Goal: Task Accomplishment & Management: Use online tool/utility

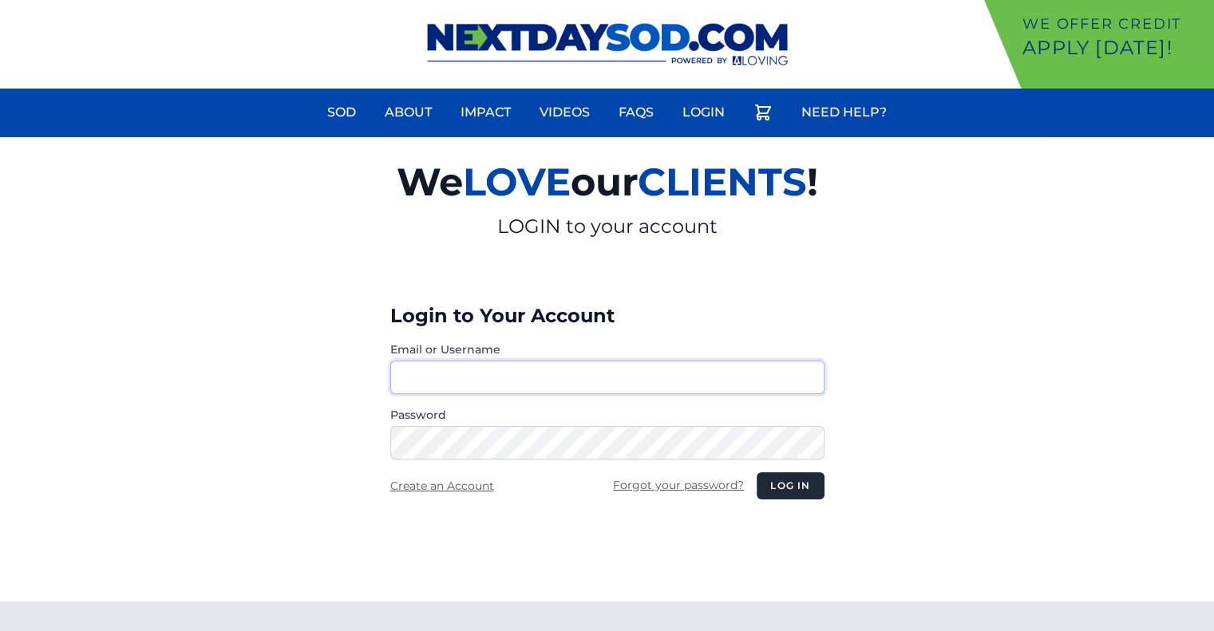
type input "********"
click at [810, 488] on button "Log in" at bounding box center [789, 485] width 67 height 27
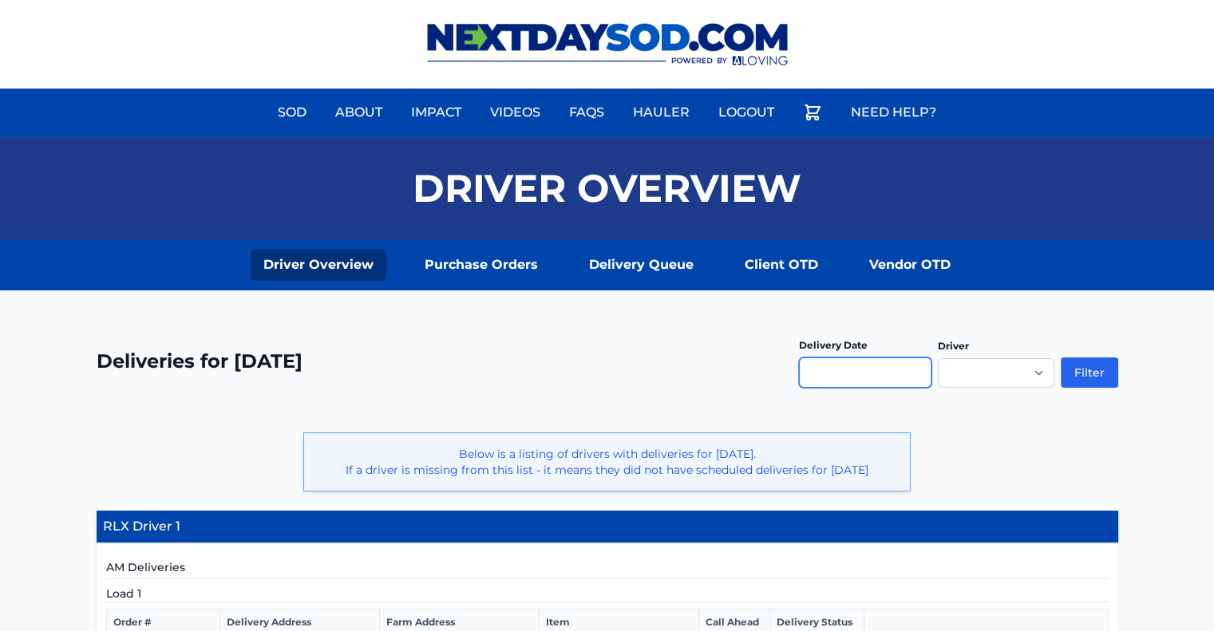
click at [844, 371] on input "text" at bounding box center [865, 373] width 132 height 30
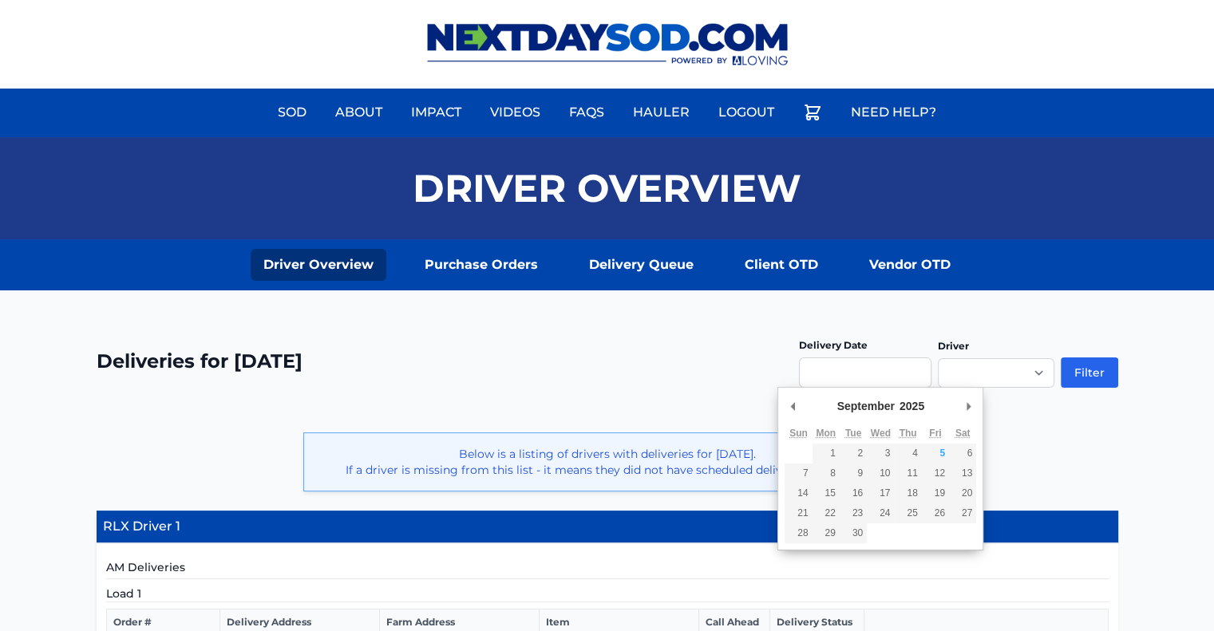
click at [935, 310] on div "**********" at bounding box center [607, 580] width 1214 height 581
click at [868, 371] on input "Use the arrow keys to pick a date" at bounding box center [865, 373] width 132 height 30
type input "**********"
click at [1027, 298] on div "**********" at bounding box center [607, 580] width 1214 height 581
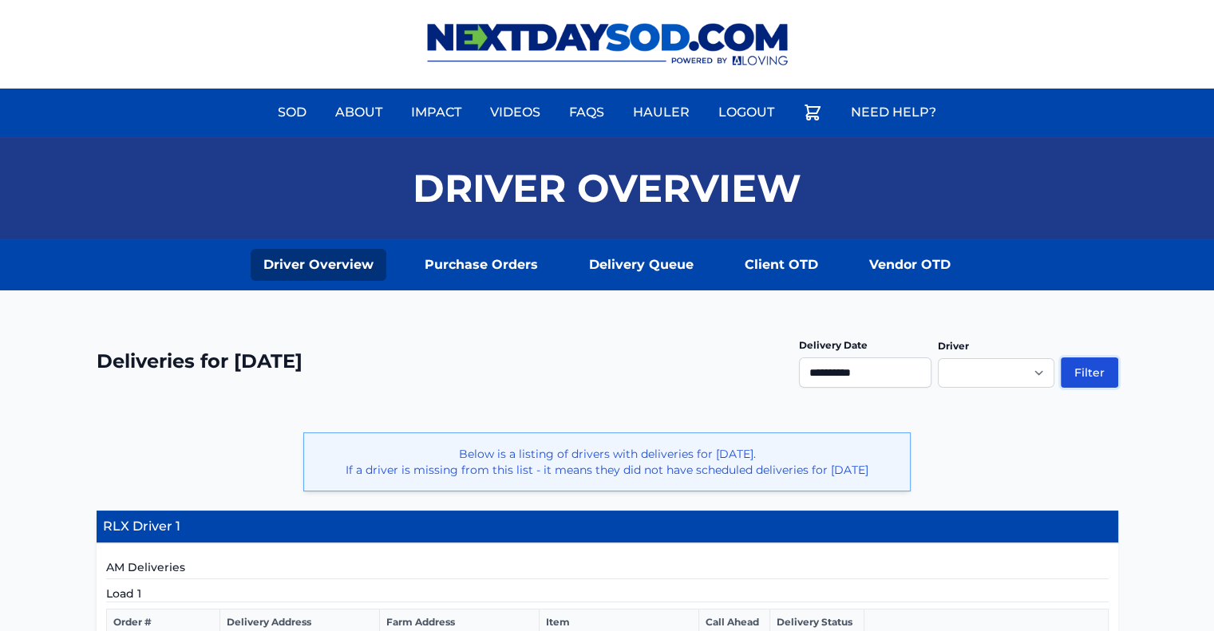
click at [1084, 373] on button "Filter" at bounding box center [1089, 373] width 57 height 30
click at [1077, 369] on button "Filter" at bounding box center [1089, 373] width 57 height 30
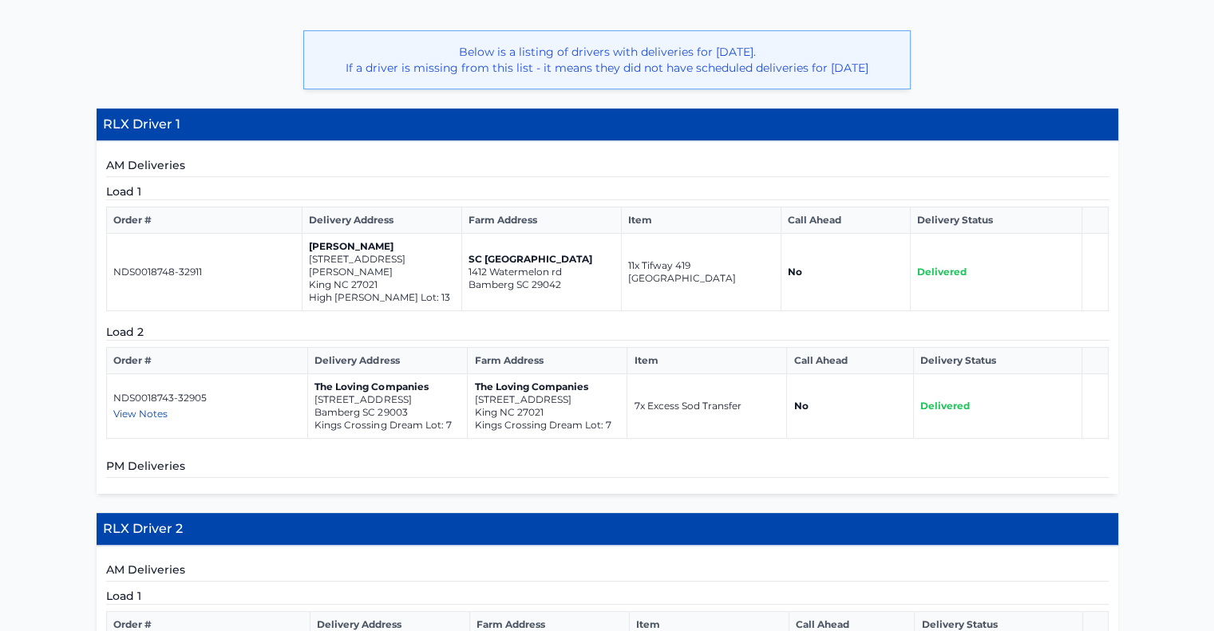
scroll to position [399, 0]
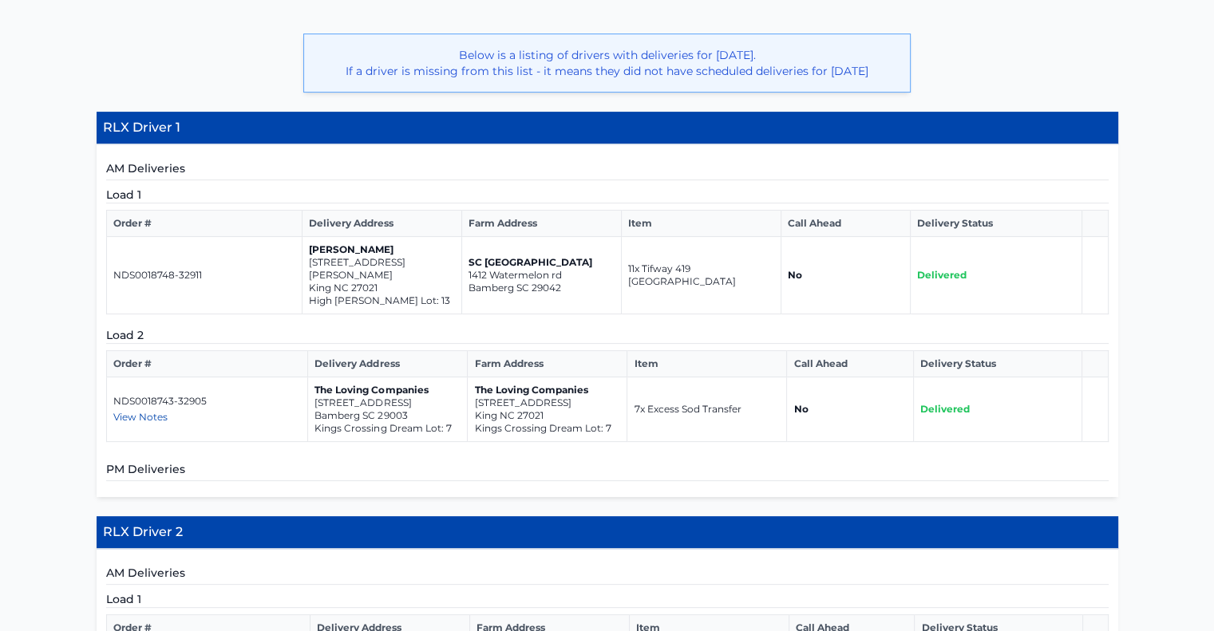
click at [128, 418] on span "View Notes" at bounding box center [140, 417] width 54 height 12
drag, startPoint x: 380, startPoint y: 290, endPoint x: 304, endPoint y: 278, distance: 76.9
click at [304, 278] on td "Jason Coble 818 Merriweather Drive King NC 27021 High Meadows Lot: 13" at bounding box center [382, 275] width 160 height 77
copy td "818 Merriweather Drive King NC 27021"
drag, startPoint x: 412, startPoint y: 414, endPoint x: 315, endPoint y: 405, distance: 97.0
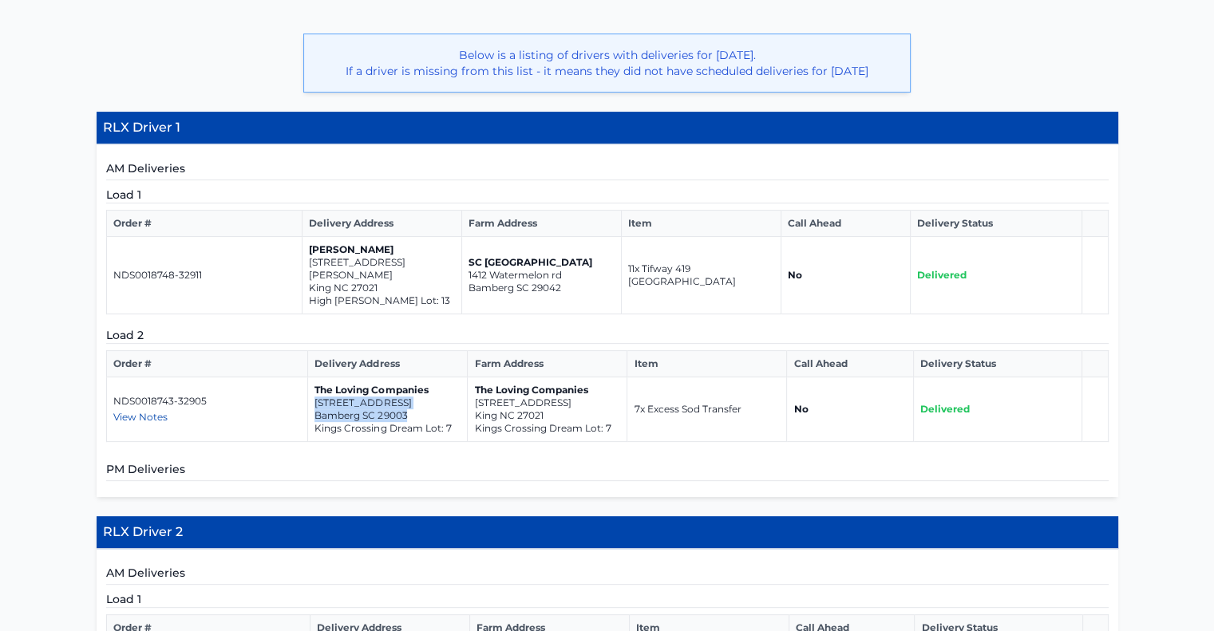
click at [315, 405] on td "The Loving Companies 2413 Tractor Road Bamberg SC 29003 Kings Crossing Dream Lo…" at bounding box center [388, 409] width 160 height 65
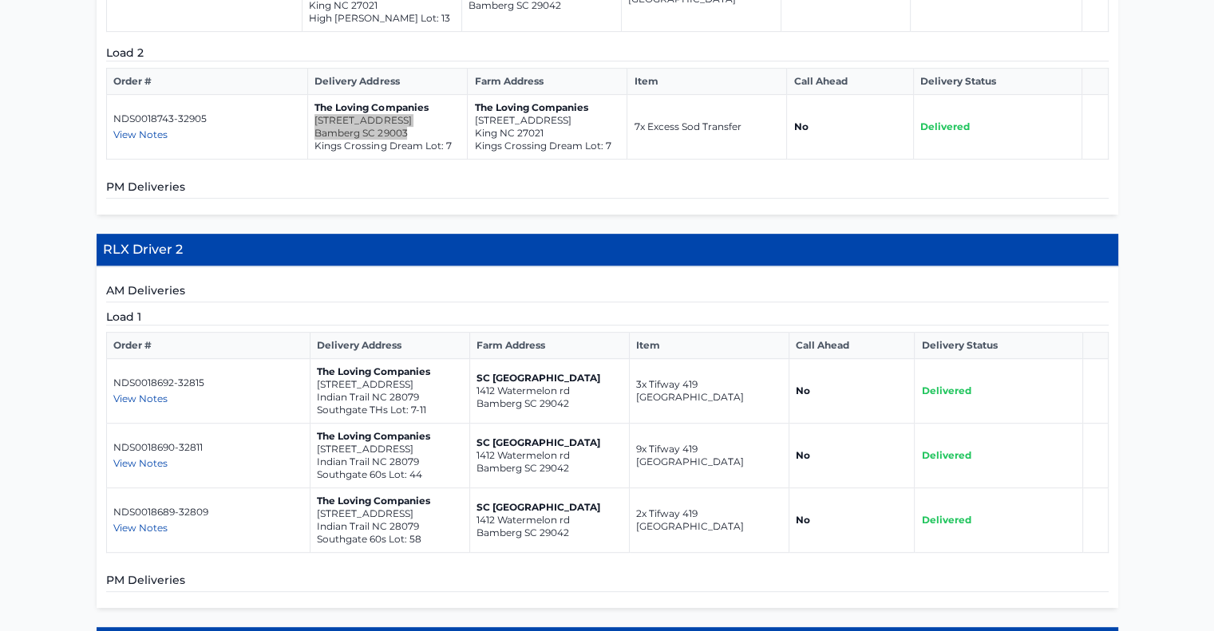
scroll to position [718, 0]
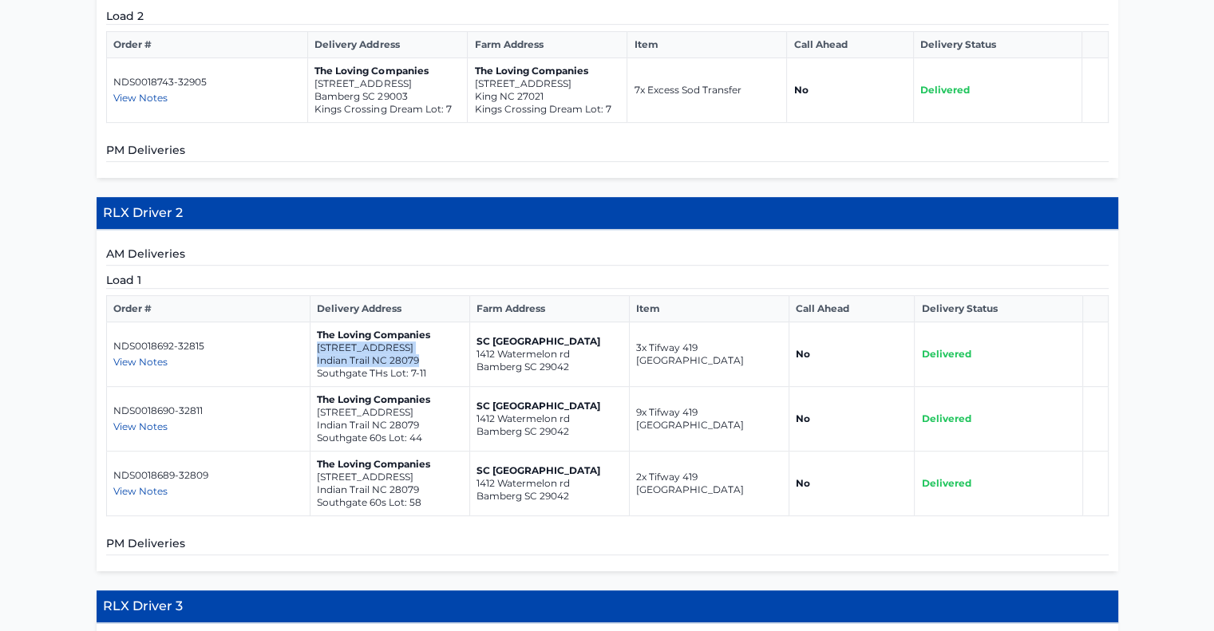
drag, startPoint x: 421, startPoint y: 358, endPoint x: 313, endPoint y: 348, distance: 108.2
click at [313, 348] on td "The Loving Companies 2040 Harlequin Drive Indian Trail NC 28079 Southgate THs L…" at bounding box center [390, 354] width 160 height 65
copy td "2040 Harlequin Drive Indian Trail NC 28079"
drag, startPoint x: 419, startPoint y: 425, endPoint x: 315, endPoint y: 417, distance: 104.0
click at [315, 417] on td "The Loving Companies 1071 Merganser Way Indian Trail NC 28079 Southgate 60s Lot…" at bounding box center [390, 419] width 160 height 65
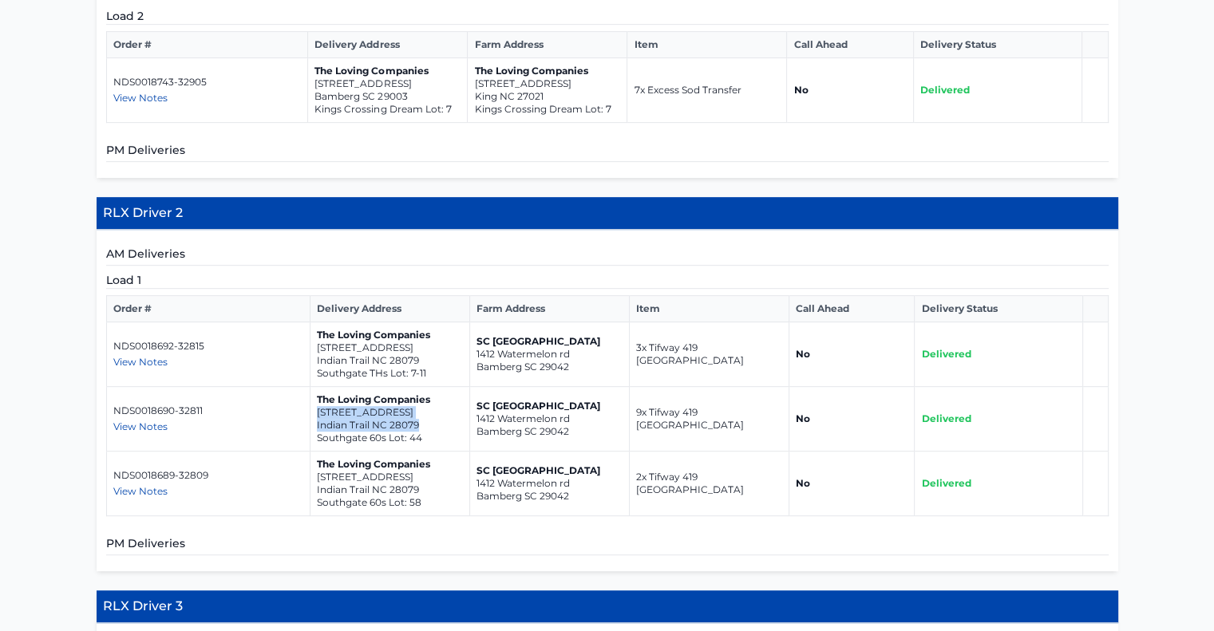
copy td "1071 Merganser Way Indian Trail NC 28079"
drag, startPoint x: 418, startPoint y: 488, endPoint x: 317, endPoint y: 478, distance: 101.8
click at [317, 478] on td "The Loving Companies 1060 Merganser Way Indian Trail NC 28079 Southgate 60s Lot…" at bounding box center [390, 484] width 160 height 65
copy td "1060 Merganser Way Indian Trail NC 28079"
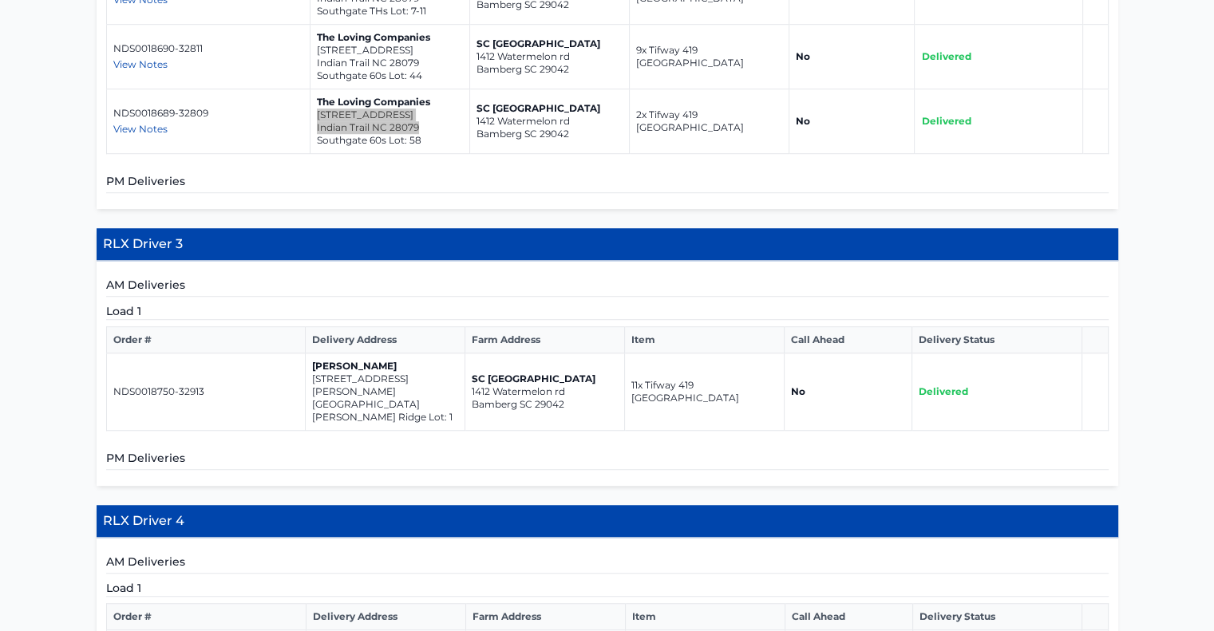
scroll to position [1197, 0]
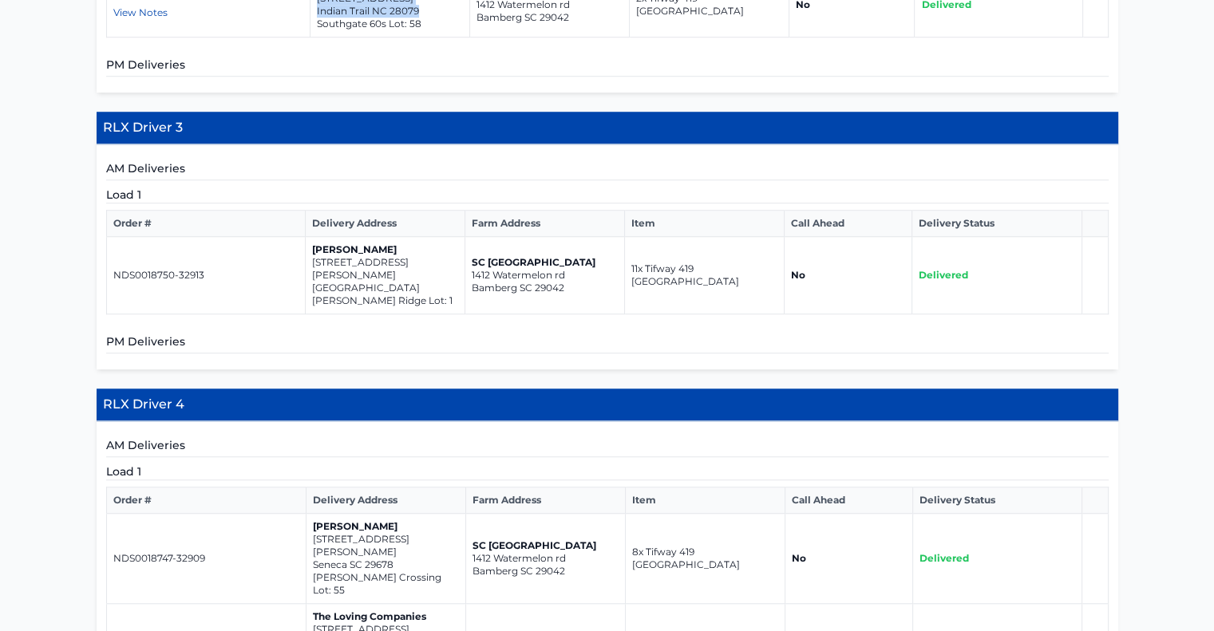
drag, startPoint x: 422, startPoint y: 274, endPoint x: 312, endPoint y: 259, distance: 111.1
click at [312, 259] on td "Jason Coble 5333 Roshni Terrace McLeansville NC 27301 Chandler Ridge Lot: 1" at bounding box center [385, 275] width 160 height 77
copy td "5333 Roshni Terrace McLeansville NC 27301"
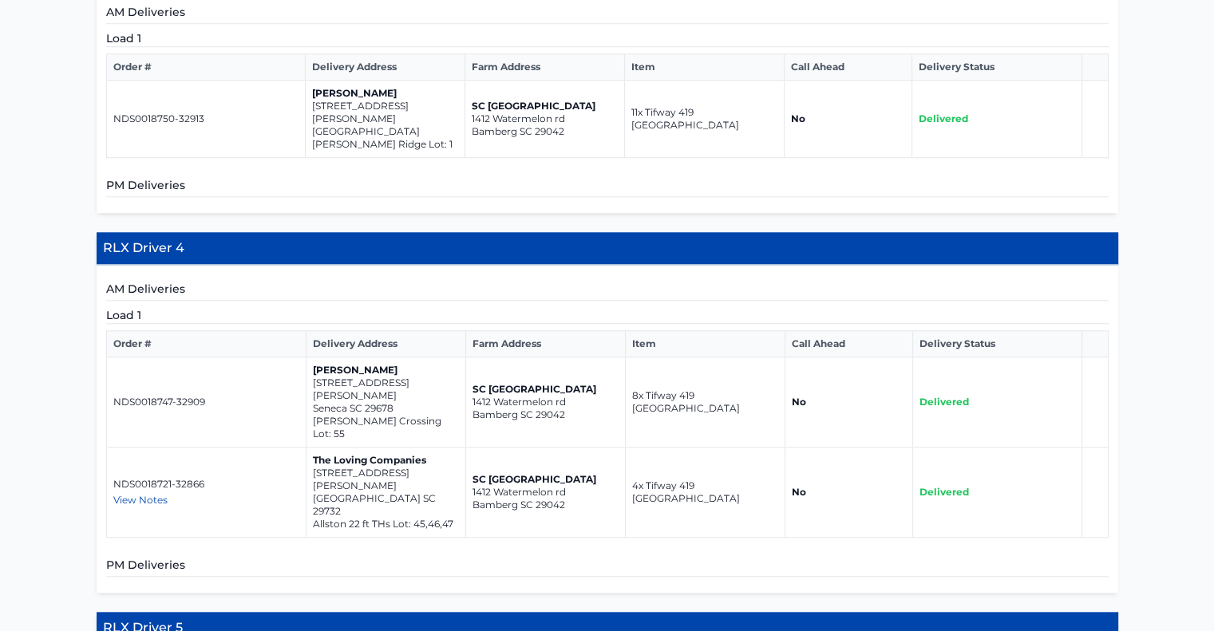
scroll to position [1357, 0]
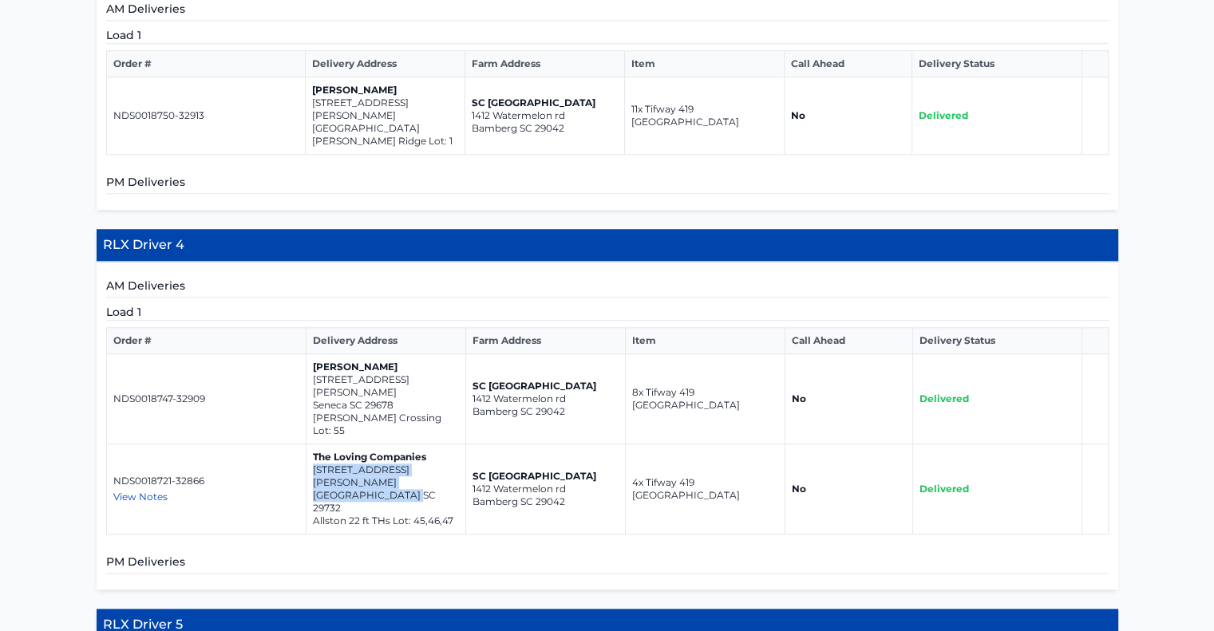
drag, startPoint x: 401, startPoint y: 442, endPoint x: 313, endPoint y: 432, distance: 89.2
click at [313, 444] on td "The Loving Companies 356 Bly Street Rock Hill SC 29732 Allston 22 ft THs Lot: 4…" at bounding box center [386, 489] width 160 height 90
copy td "356 Bly Street Rock Hill SC 29732"
drag, startPoint x: 400, startPoint y: 377, endPoint x: 314, endPoint y: 361, distance: 87.5
click at [314, 361] on td "William Buchanan 138 Wells Crossing Lane Seneca SC 29678 Wells Crossing Lot: 55" at bounding box center [386, 399] width 160 height 90
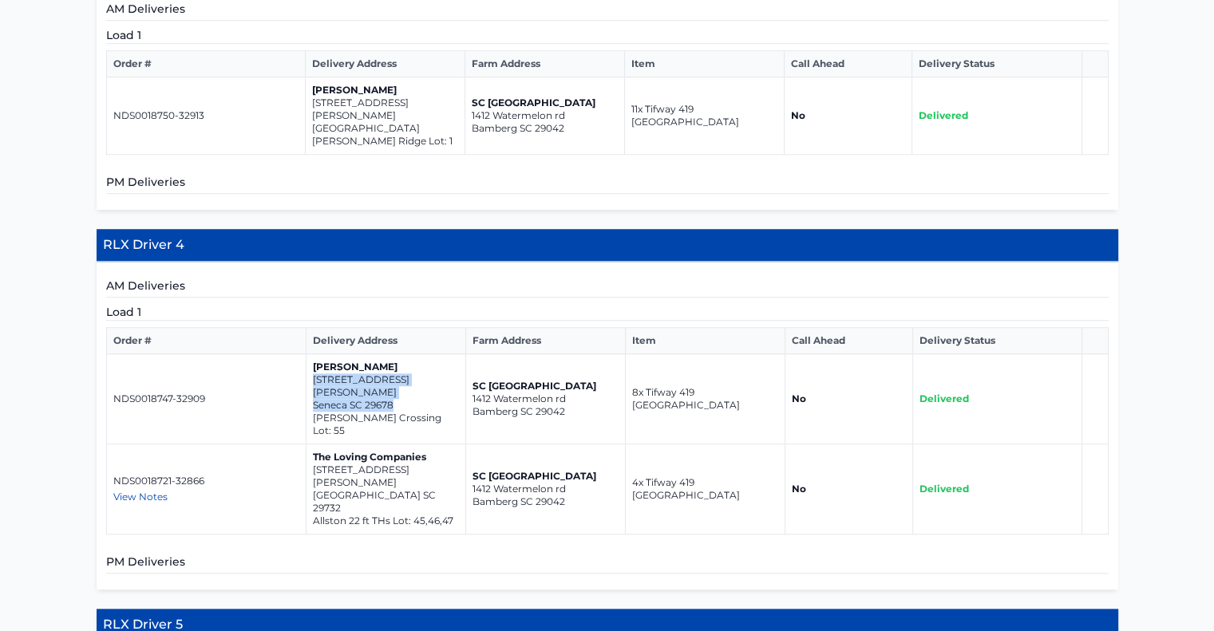
copy td "138 Wells Crossing Lane Seneca SC 29678"
click at [371, 399] on p "Seneca SC 29678" at bounding box center [386, 405] width 146 height 13
drag, startPoint x: 393, startPoint y: 376, endPoint x: 314, endPoint y: 361, distance: 81.2
click at [314, 361] on td "William Buchanan 138 Wells Crossing Lane Seneca SC 29678 Wells Crossing Lot: 55" at bounding box center [386, 399] width 160 height 90
copy td "138 Wells Crossing Lane Seneca SC 29678"
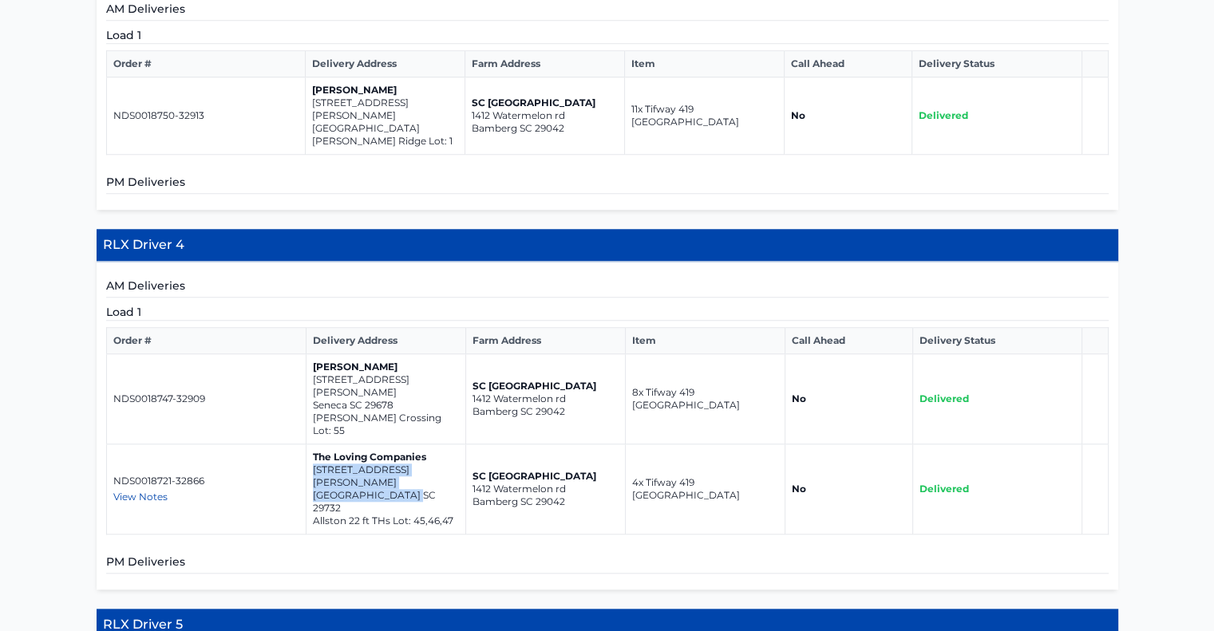
drag, startPoint x: 401, startPoint y: 439, endPoint x: 313, endPoint y: 430, distance: 88.2
click at [313, 444] on td "The Loving Companies 356 Bly Street Rock Hill SC 29732 Allston 22 ft THs Lot: 4…" at bounding box center [386, 489] width 160 height 90
copy td "356 Bly Street Rock Hill SC 29732"
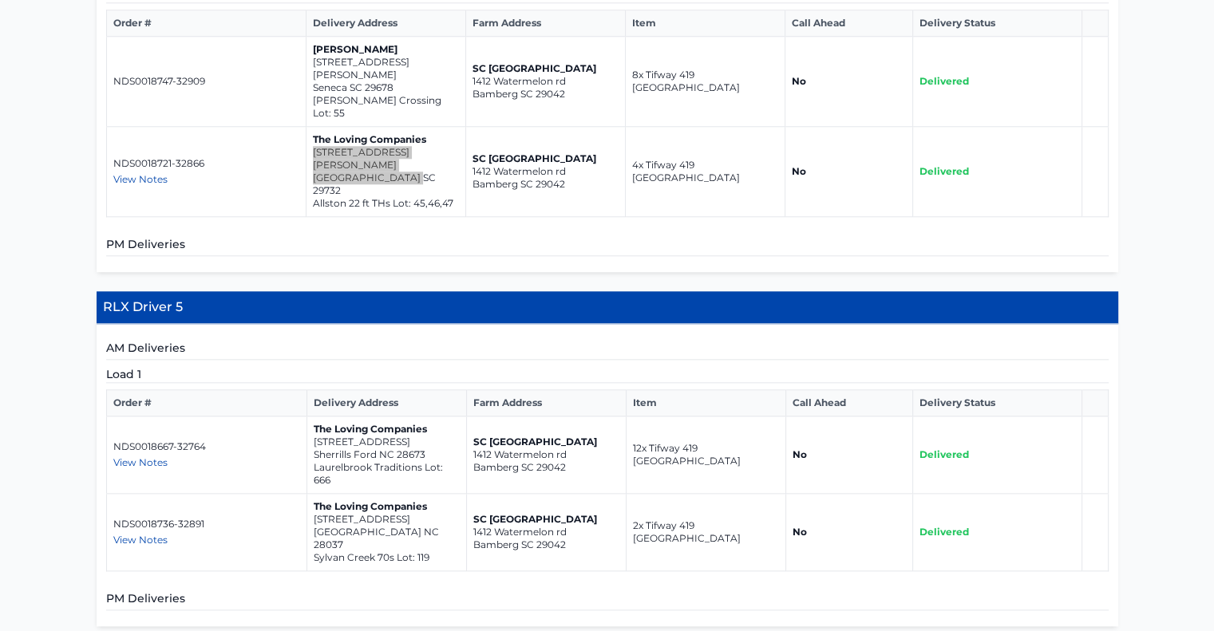
scroll to position [1676, 0]
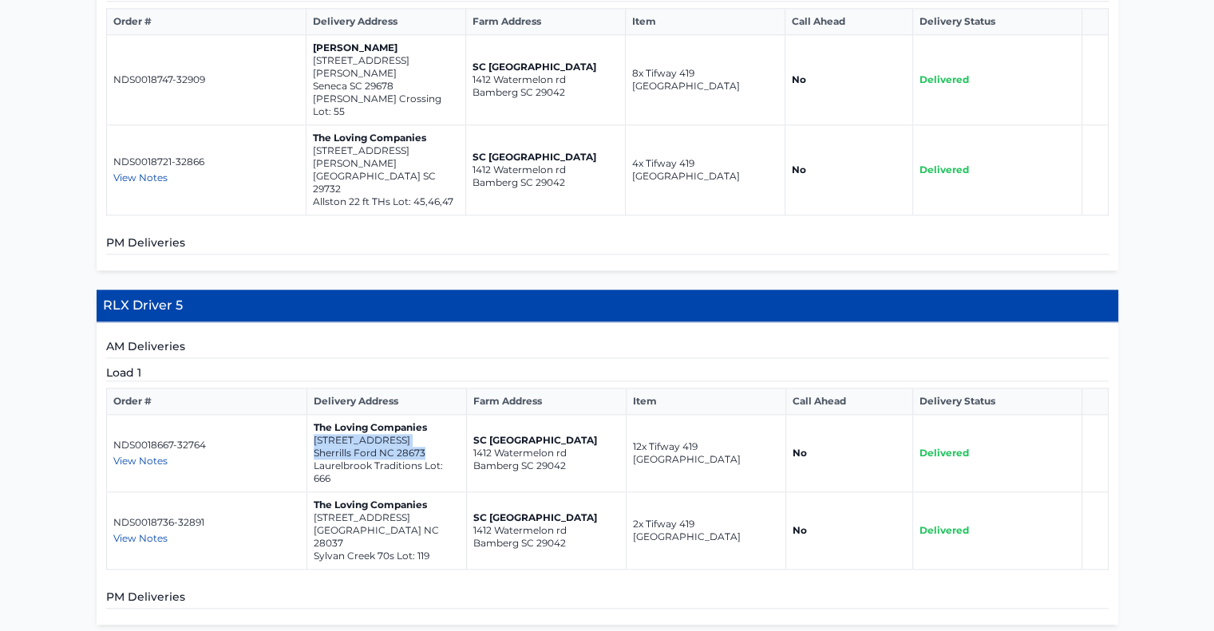
drag, startPoint x: 428, startPoint y: 388, endPoint x: 315, endPoint y: 373, distance: 113.4
click at [315, 415] on td "The Loving Companies 8032 Plymouth Drive Sherrills Ford NC 28673 Laurelbrook Tr…" at bounding box center [387, 453] width 160 height 77
drag, startPoint x: 405, startPoint y: 461, endPoint x: 311, endPoint y: 449, distance: 94.1
click at [311, 492] on td "The Loving Companies 7196 Sylvan Retreat Drive Denver NC 28037 Sylvan Creek 70s…" at bounding box center [387, 530] width 160 height 77
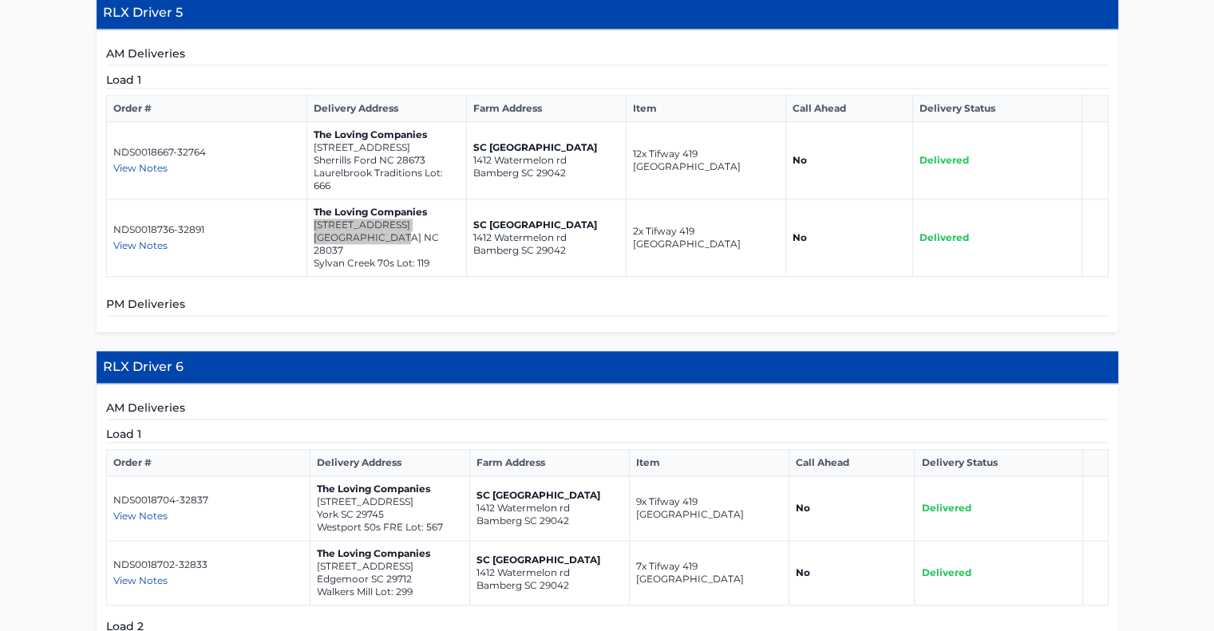
scroll to position [2075, 0]
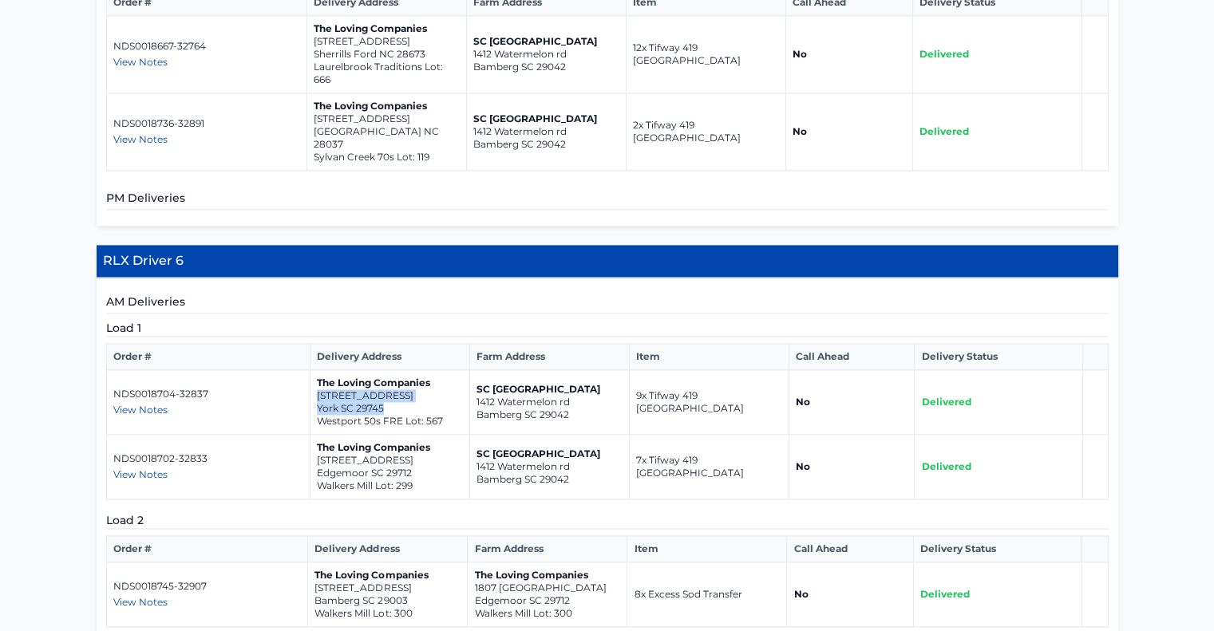
drag, startPoint x: 396, startPoint y: 325, endPoint x: 315, endPoint y: 315, distance: 81.2
click at [315, 370] on td "The Loving Companies 2078 Skyhawk Drive York SC 29745 Westport 50s FRE Lot: 567" at bounding box center [390, 402] width 160 height 65
drag, startPoint x: 409, startPoint y: 391, endPoint x: 311, endPoint y: 380, distance: 98.0
click at [311, 435] on td "The Loving Companies 1803 River Crossing Lane Edgemoor SC 29712 Walkers Mill Lo…" at bounding box center [390, 467] width 160 height 65
drag, startPoint x: 408, startPoint y: 516, endPoint x: 310, endPoint y: 508, distance: 98.5
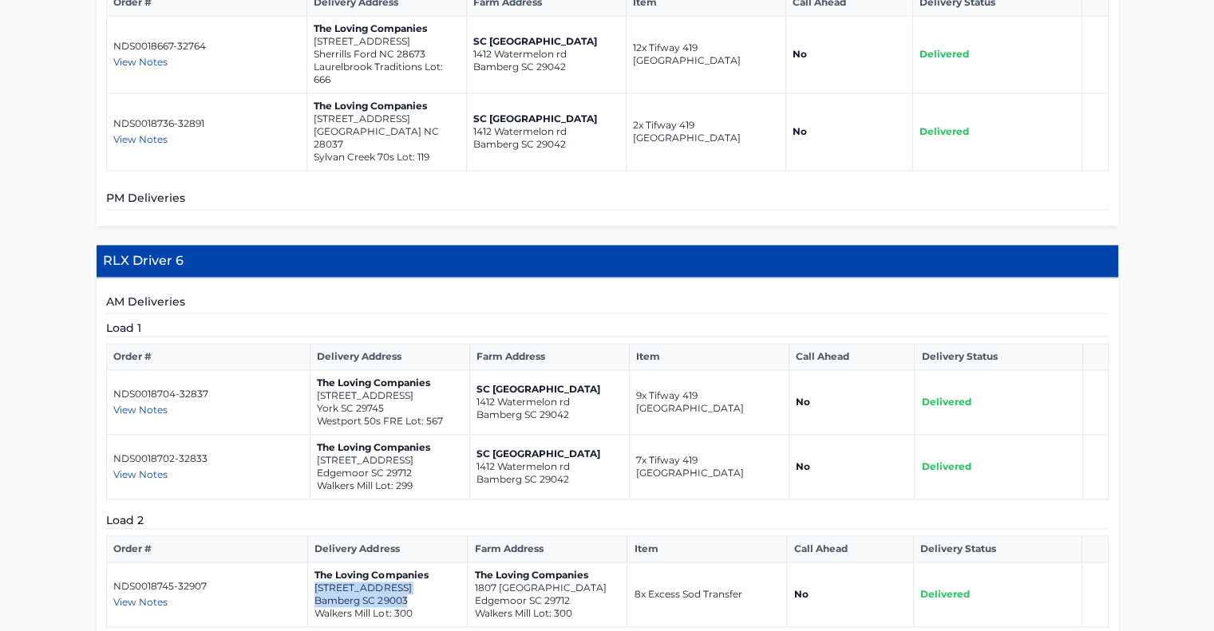
click at [310, 563] on td "The Loving Companies 2413 Tractor Road Bamberg SC 29003 Walkers Mill Lot: 300" at bounding box center [388, 595] width 160 height 65
click at [149, 596] on span "View Notes" at bounding box center [140, 602] width 54 height 12
drag, startPoint x: 385, startPoint y: 327, endPoint x: 316, endPoint y: 317, distance: 70.2
click at [316, 370] on td "The Loving Companies 2078 Skyhawk Drive York SC 29745 Westport 50s FRE Lot: 567" at bounding box center [390, 402] width 160 height 65
drag, startPoint x: 412, startPoint y: 391, endPoint x: 315, endPoint y: 381, distance: 97.0
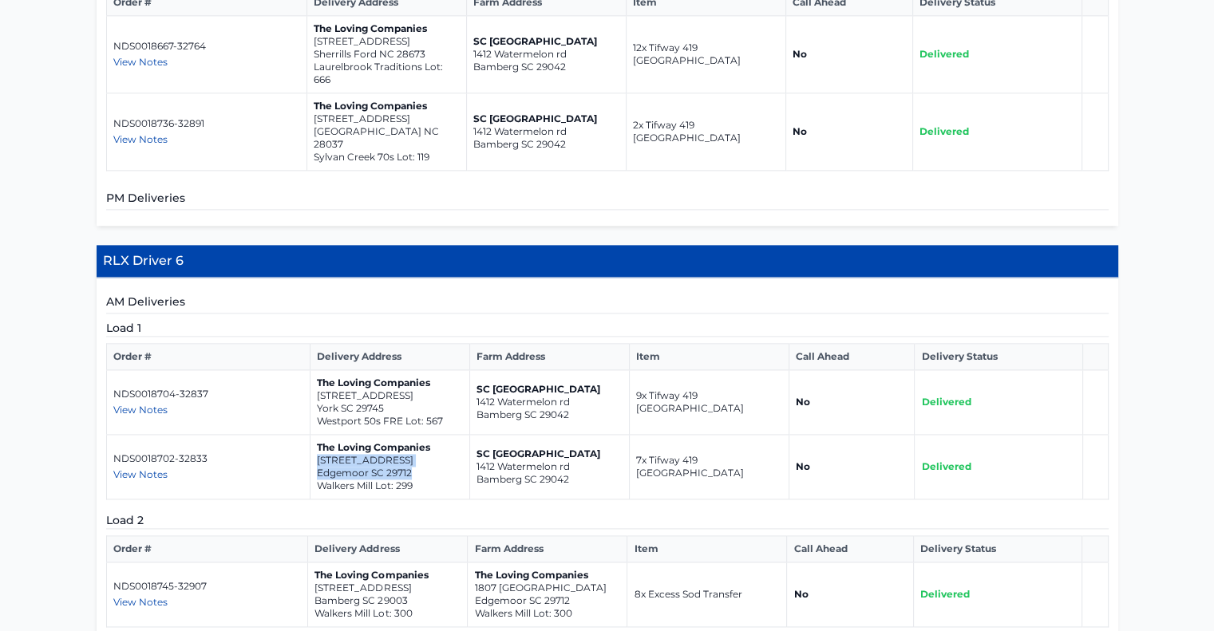
click at [315, 435] on td "The Loving Companies 1803 River Crossing Lane Edgemoor SC 29712 Walkers Mill Lo…" at bounding box center [390, 467] width 160 height 65
drag, startPoint x: 381, startPoint y: 325, endPoint x: 307, endPoint y: 313, distance: 74.4
click at [310, 370] on td "The Loving Companies 2078 Skyhawk Drive York SC 29745 Westport 50s FRE Lot: 567" at bounding box center [390, 402] width 160 height 65
drag, startPoint x: 413, startPoint y: 387, endPoint x: 314, endPoint y: 379, distance: 98.5
click at [314, 435] on td "The Loving Companies 1803 River Crossing Lane Edgemoor SC 29712 Walkers Mill Lo…" at bounding box center [390, 467] width 160 height 65
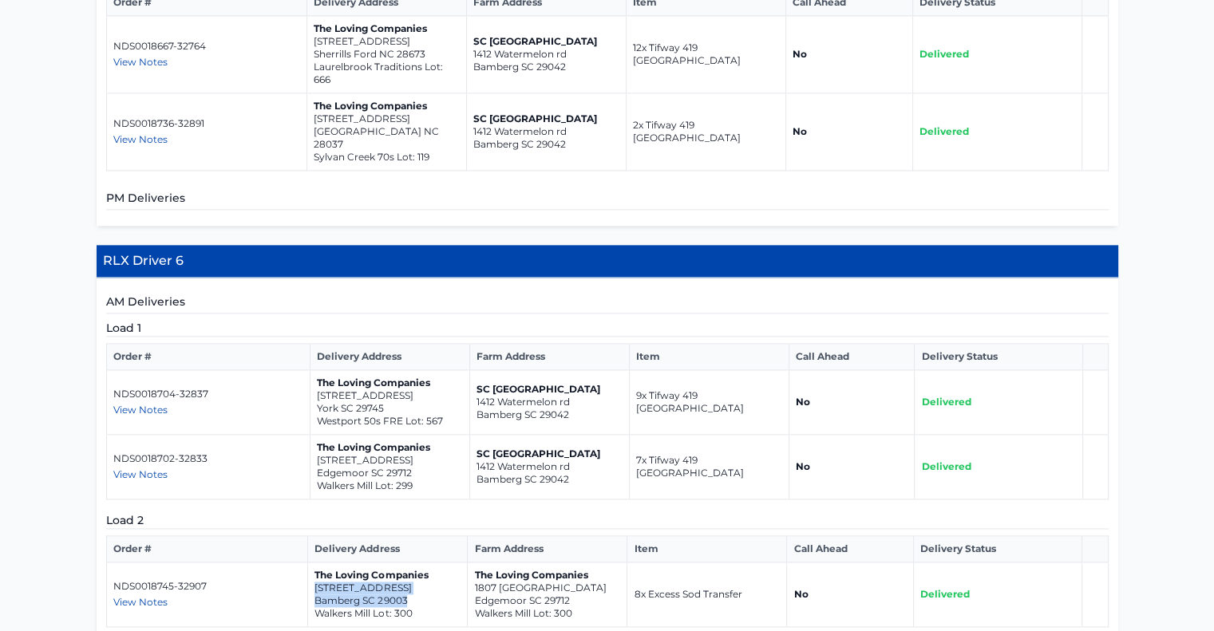
drag, startPoint x: 411, startPoint y: 516, endPoint x: 310, endPoint y: 509, distance: 100.8
click at [310, 563] on td "The Loving Companies 2413 Tractor Road Bamberg SC 29003 Walkers Mill Lot: 300" at bounding box center [388, 595] width 160 height 65
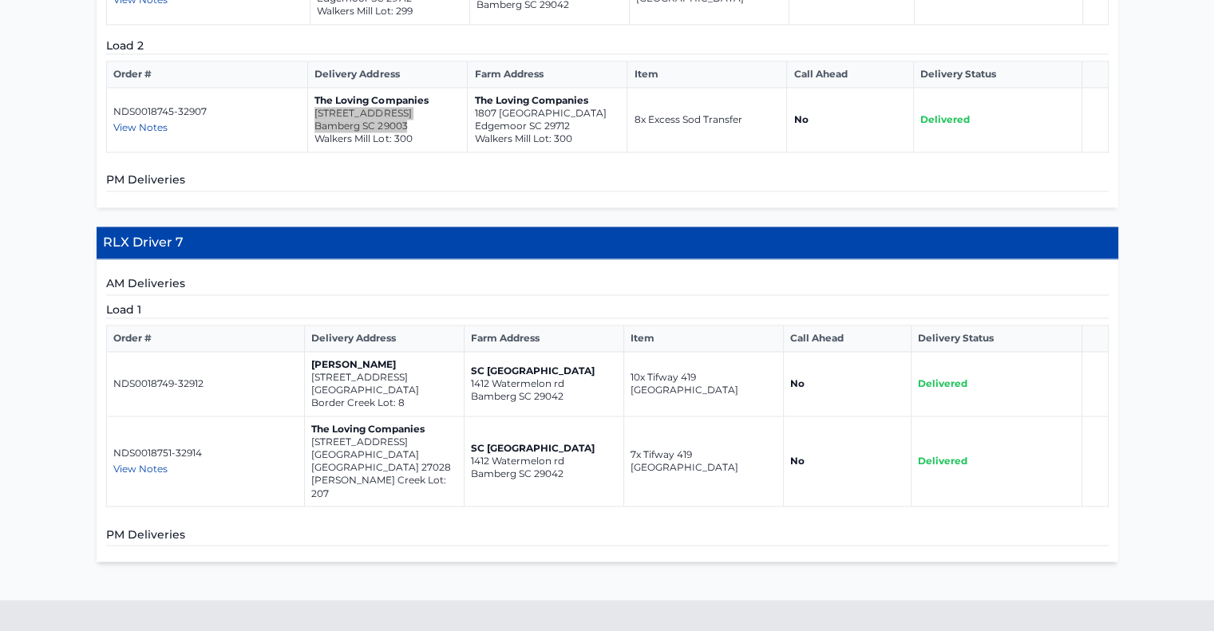
scroll to position [2554, 0]
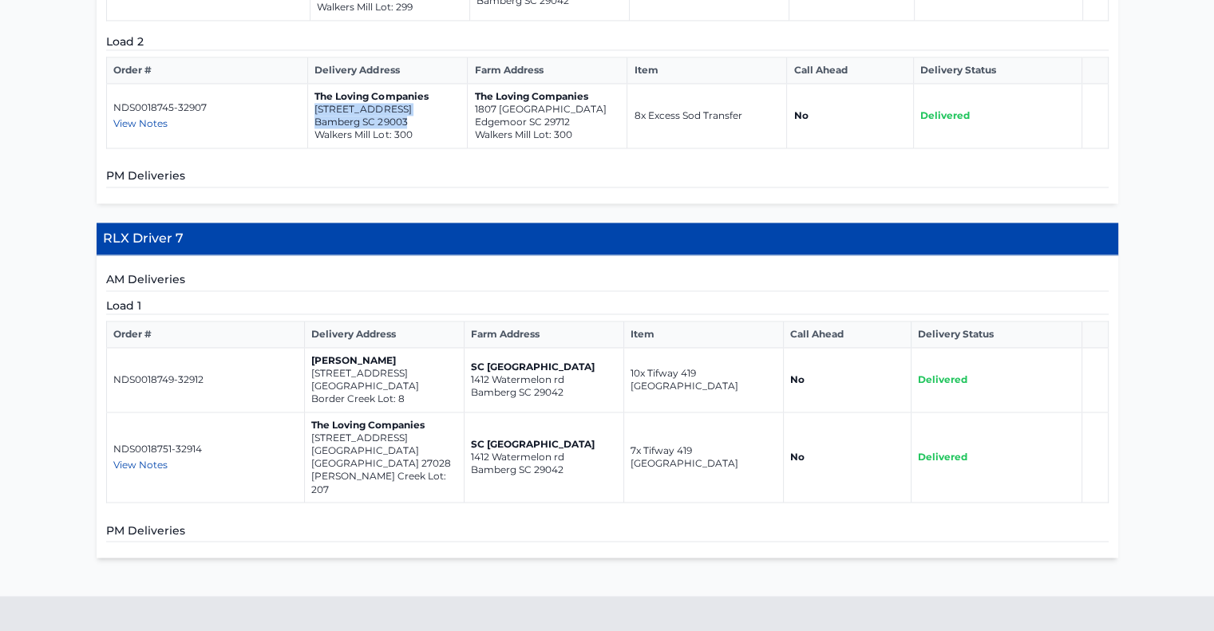
drag, startPoint x: 430, startPoint y: 300, endPoint x: 312, endPoint y: 292, distance: 118.4
click at [312, 348] on td "Jason Coble 2077 Tiger Eye Court Winston Salem NC 27127 Border Creek Lot: 8" at bounding box center [384, 380] width 160 height 65
drag, startPoint x: 415, startPoint y: 363, endPoint x: 310, endPoint y: 354, distance: 105.0
click at [310, 413] on td "The Loving Companies 112 Heritage Valley Court Mocksville NC 27028 Nelson Creek…" at bounding box center [384, 458] width 160 height 90
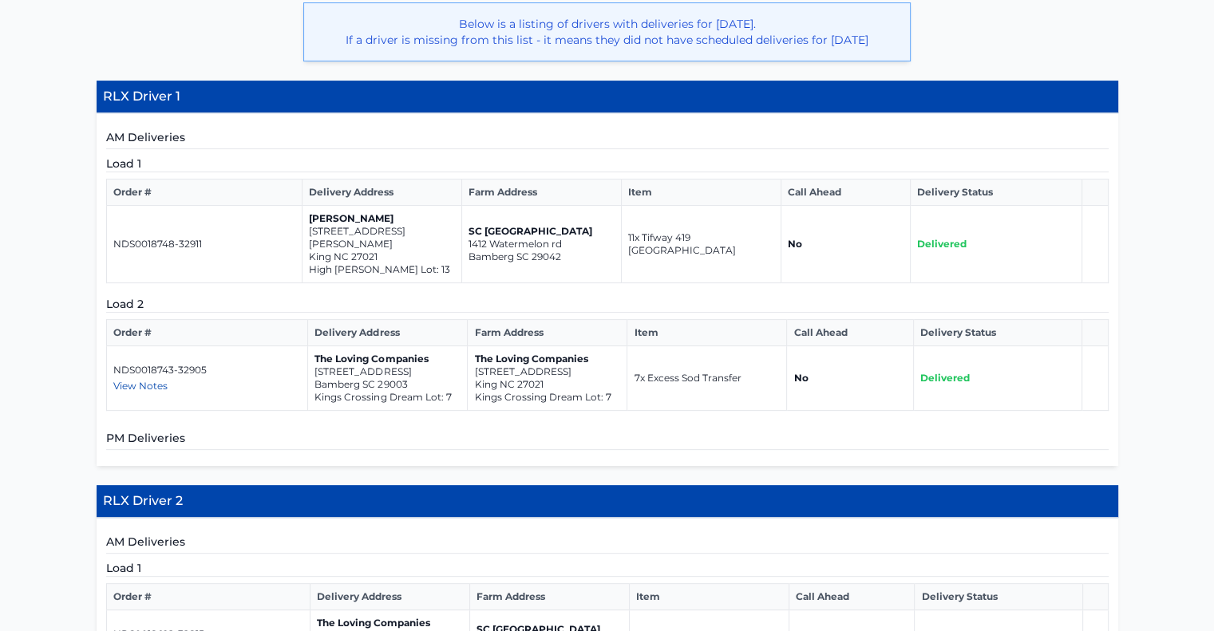
scroll to position [160, 0]
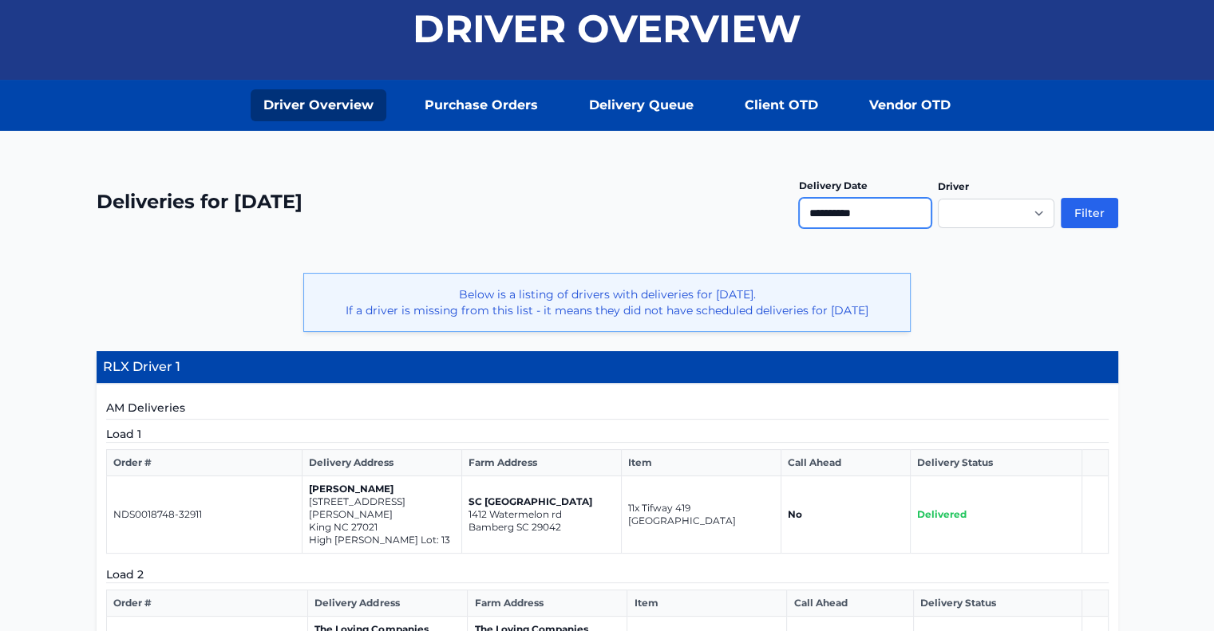
click at [865, 207] on input "**********" at bounding box center [865, 213] width 132 height 30
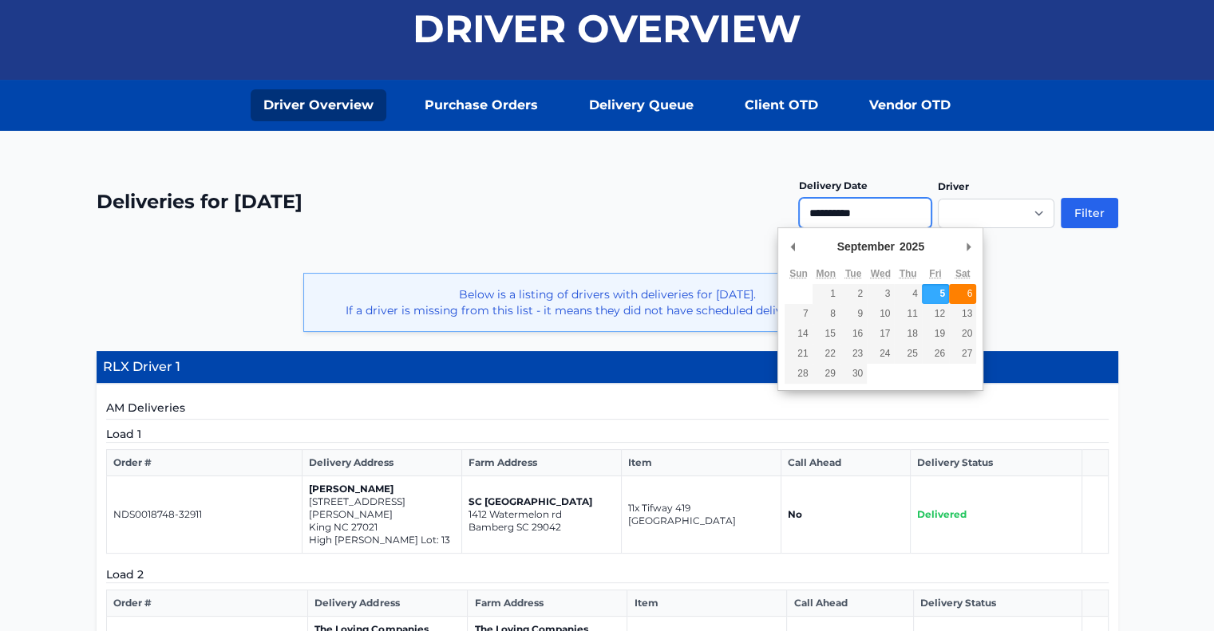
type input "**********"
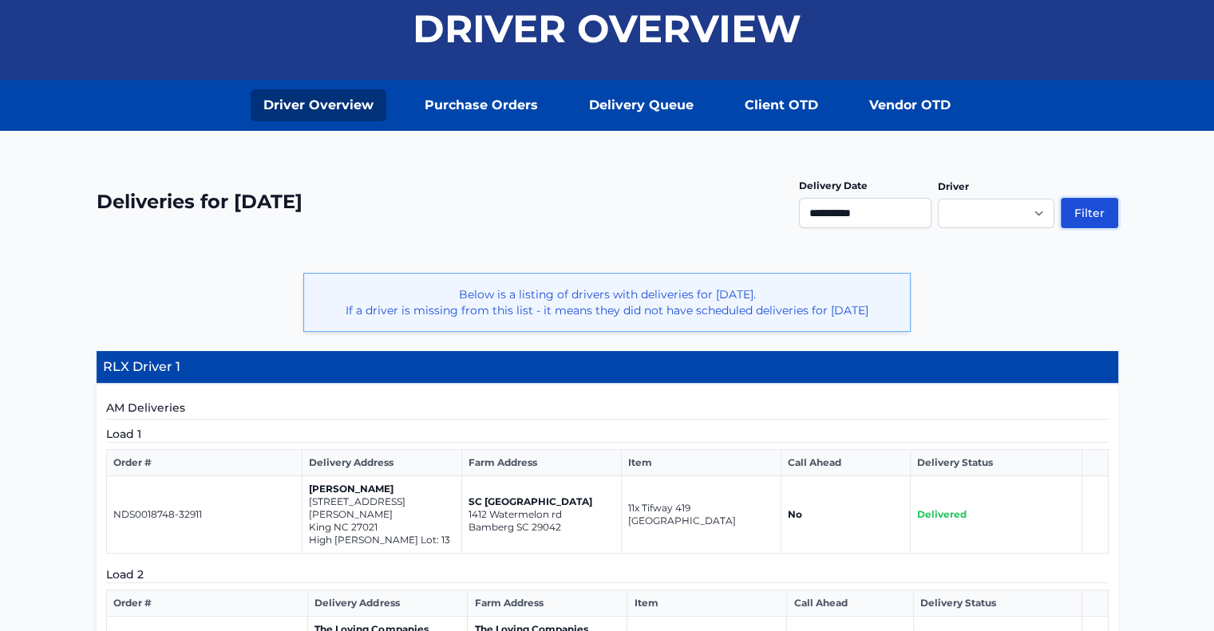
click at [1082, 204] on button "Filter" at bounding box center [1089, 213] width 57 height 30
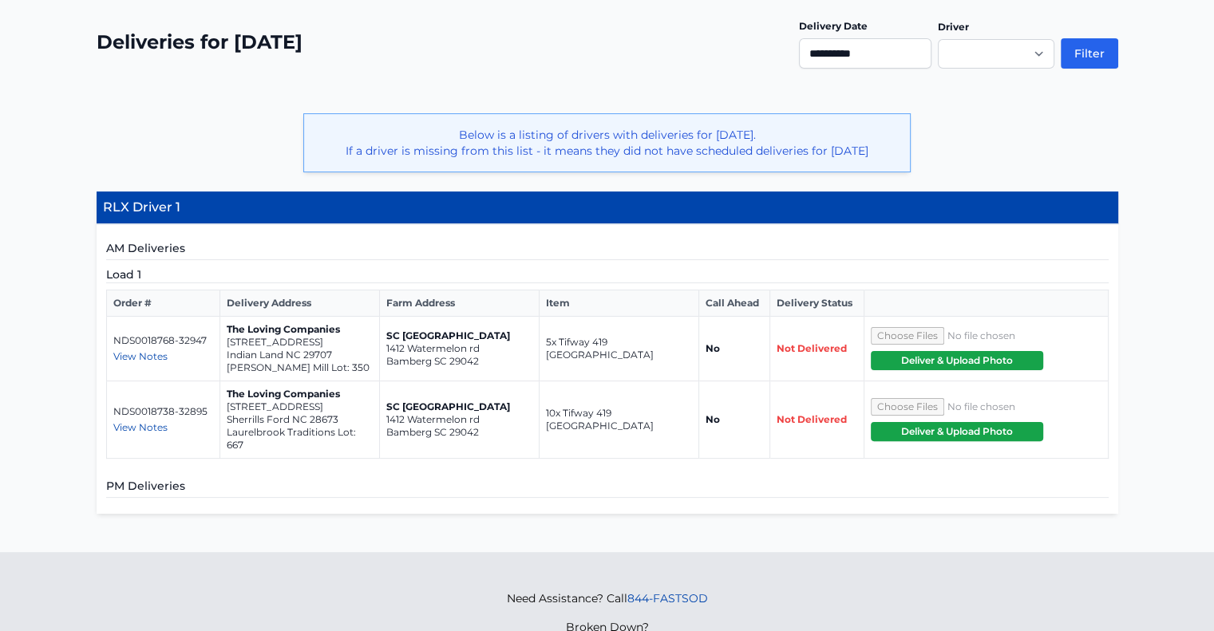
scroll to position [399, 0]
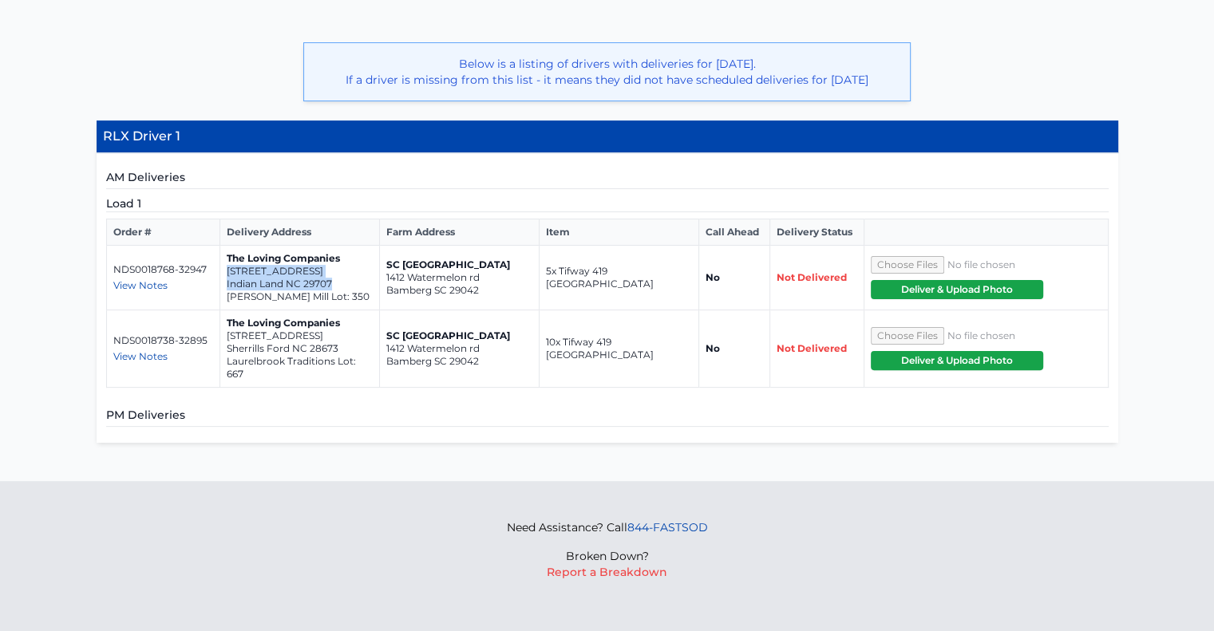
drag, startPoint x: 333, startPoint y: 286, endPoint x: 227, endPoint y: 277, distance: 106.6
click at [227, 277] on td "The Loving Companies [STREET_ADDRESS] [PERSON_NAME][GEOGRAPHIC_DATA]: 350" at bounding box center [300, 278] width 160 height 65
copy td "[STREET_ADDRESS]"
drag, startPoint x: 340, startPoint y: 350, endPoint x: 223, endPoint y: 346, distance: 116.6
click at [223, 346] on td "The Loving Companies [STREET_ADDRESS] Laurelbrook Traditions Lot: 667" at bounding box center [300, 348] width 160 height 77
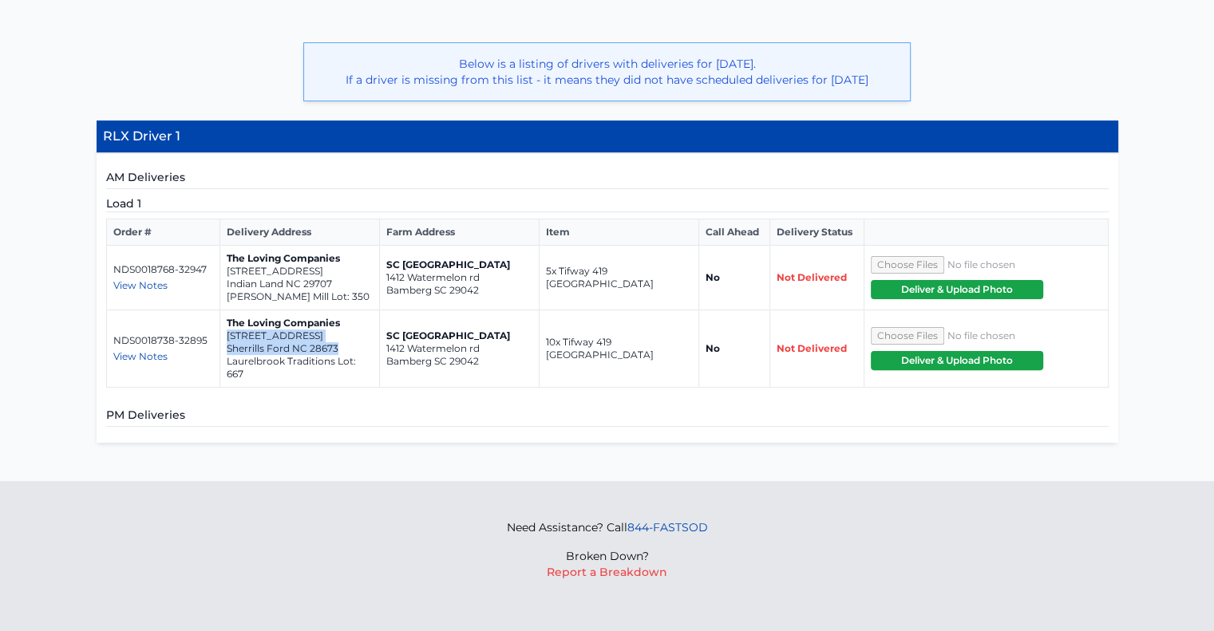
copy td "[STREET_ADDRESS]"
drag, startPoint x: 333, startPoint y: 289, endPoint x: 222, endPoint y: 281, distance: 111.2
click at [222, 281] on td "The Loving Companies [STREET_ADDRESS] [PERSON_NAME][GEOGRAPHIC_DATA]: 350" at bounding box center [300, 278] width 160 height 65
copy td "[STREET_ADDRESS]"
drag, startPoint x: 340, startPoint y: 353, endPoint x: 227, endPoint y: 346, distance: 113.5
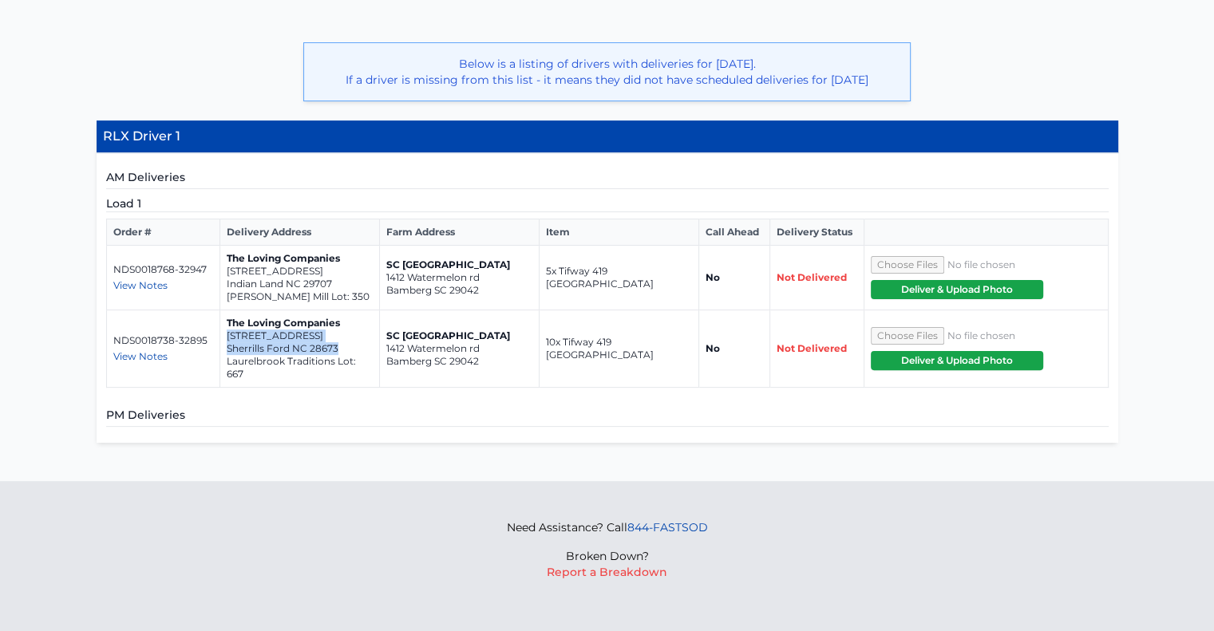
click at [227, 346] on td "The Loving Companies [STREET_ADDRESS] Laurelbrook Traditions Lot: 667" at bounding box center [300, 348] width 160 height 77
copy td "[STREET_ADDRESS]"
